Goal: Check status: Check status

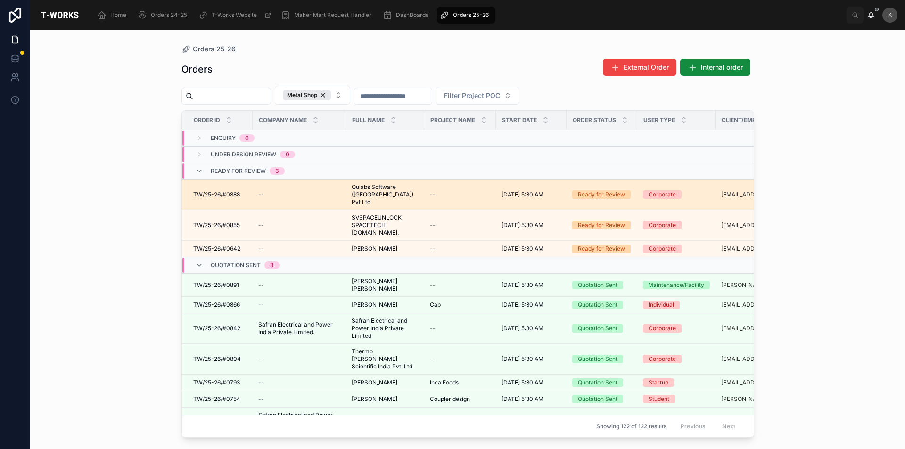
click at [227, 191] on span "TW/25-26/#0888" at bounding box center [216, 195] width 47 height 8
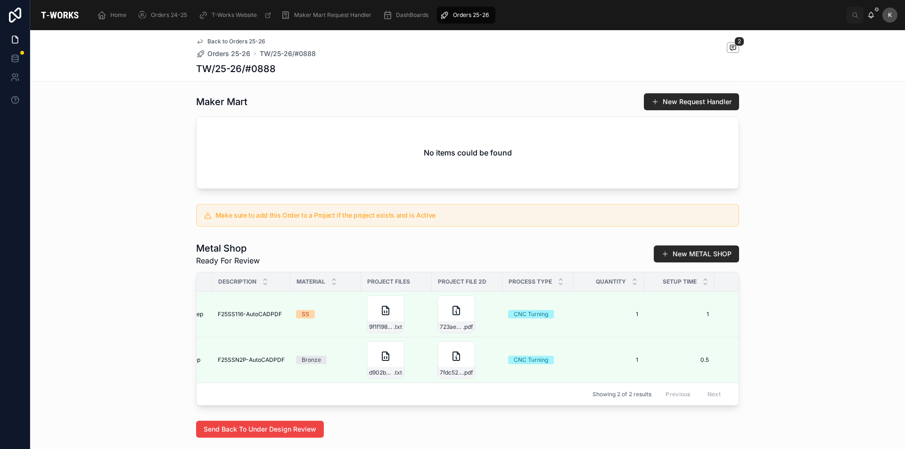
scroll to position [0, 202]
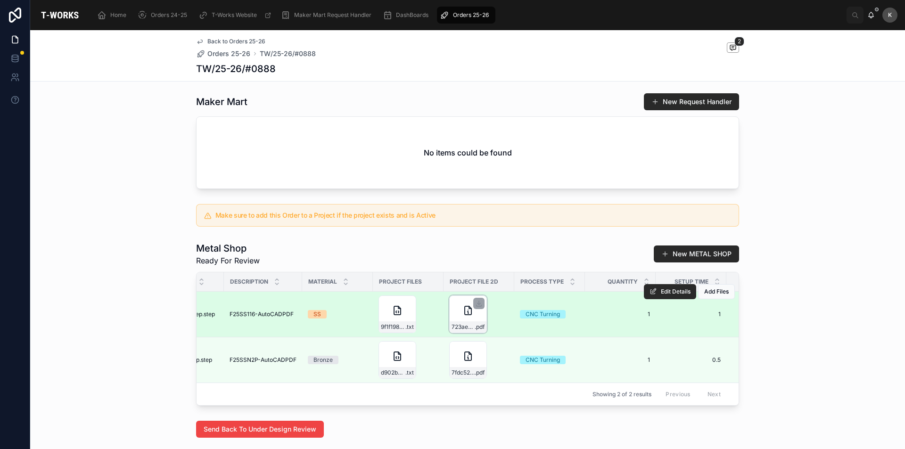
click at [456, 315] on div "723aed15-d84c-495a-9b88-75cd9ff93c4e-F25SS116-AutoCADPDF .pdf" at bounding box center [468, 315] width 38 height 38
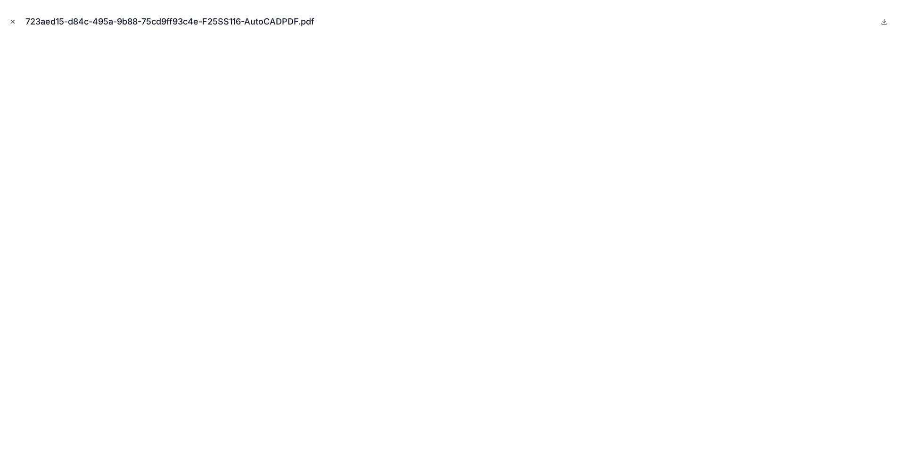
click at [10, 18] on icon "Close modal" at bounding box center [12, 21] width 7 height 7
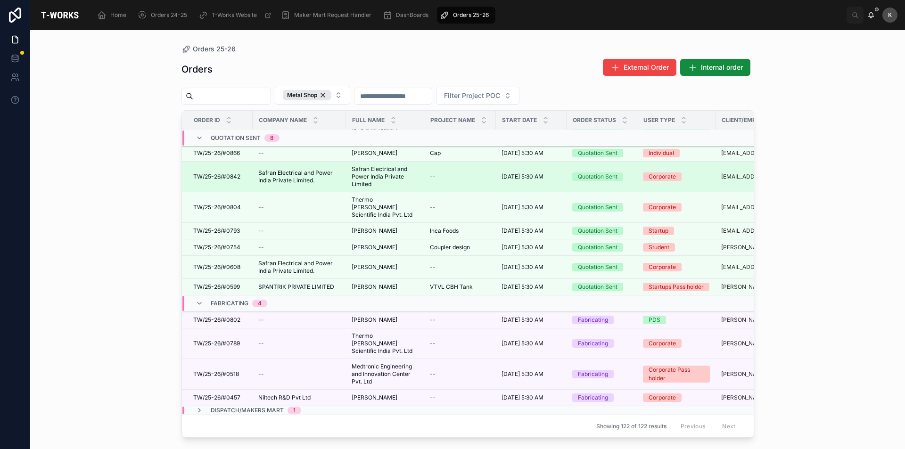
scroll to position [154, 0]
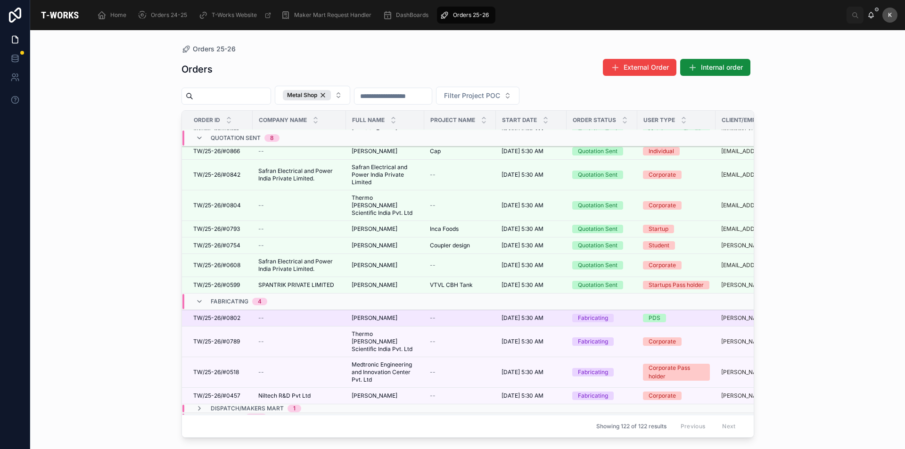
click at [383, 315] on span "[PERSON_NAME]" at bounding box center [375, 319] width 46 height 8
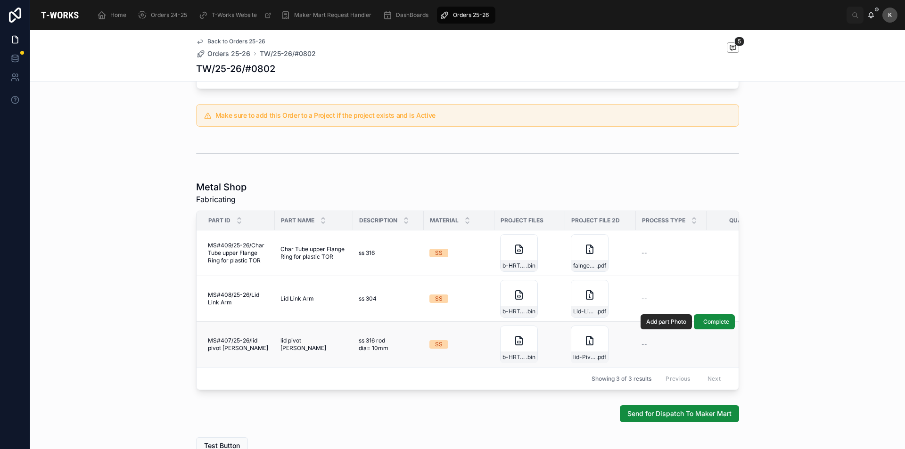
scroll to position [424, 0]
